Goal: Consume media (video, audio)

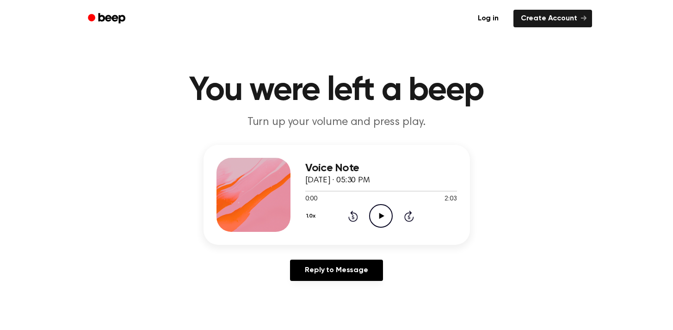
click at [597, 85] on header "You were left a beep Turn up your volume and press play." at bounding box center [336, 102] width 651 height 56
click at [114, 12] on icon "Beep" at bounding box center [107, 18] width 39 height 13
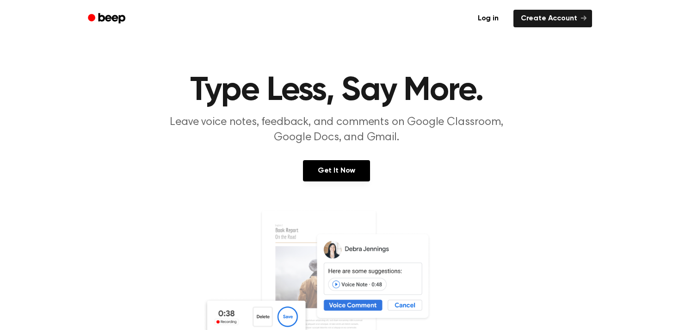
click at [228, 35] on div "Log in Create Account" at bounding box center [336, 18] width 510 height 37
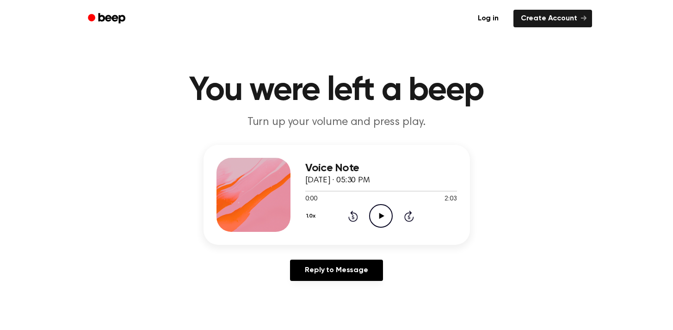
click at [382, 211] on icon "Play Audio" at bounding box center [381, 216] width 24 height 24
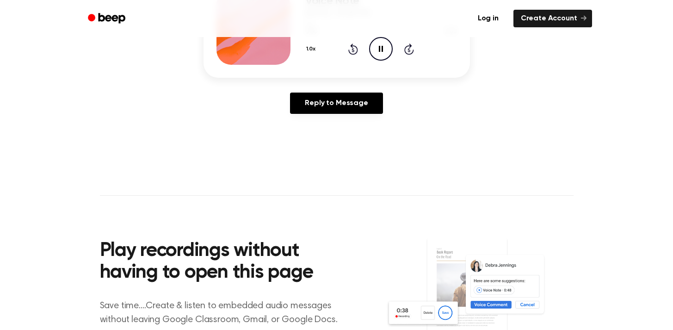
scroll to position [81, 0]
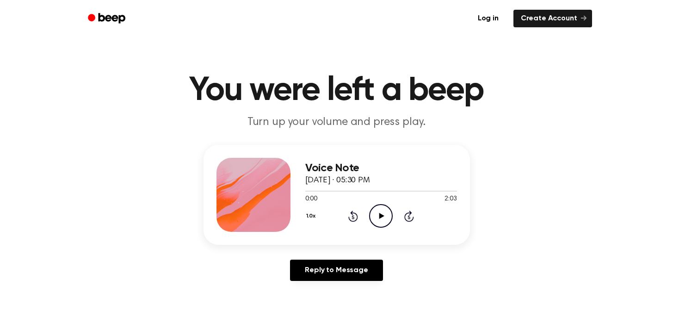
click at [389, 217] on icon "Play Audio" at bounding box center [381, 216] width 24 height 24
click at [379, 190] on div at bounding box center [381, 190] width 152 height 7
click at [334, 191] on div at bounding box center [352, 190] width 95 height 1
click at [338, 191] on div at bounding box center [325, 190] width 41 height 1
click at [380, 219] on icon "Pause Audio" at bounding box center [381, 216] width 24 height 24
